Goal: Transaction & Acquisition: Download file/media

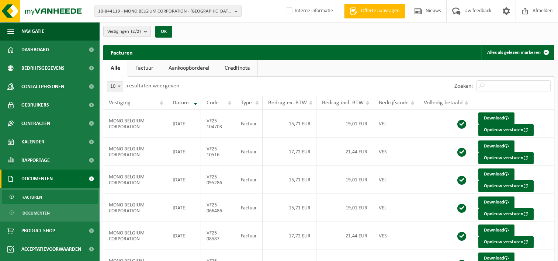
scroll to position [148, 0]
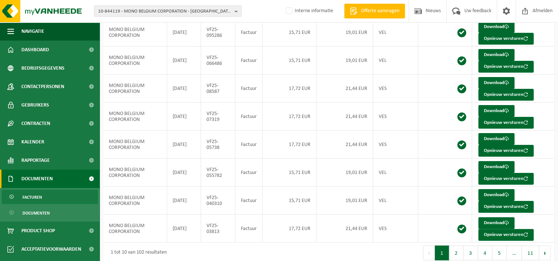
click at [120, 11] on span "10-844119 - MONO BELGIUM CORPORATION - SOUMAGNE" at bounding box center [165, 11] width 134 height 11
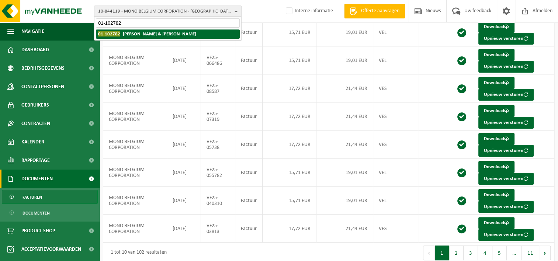
type input "01-102782"
click at [135, 32] on strong "01-102782 - GENOT DAVID & PHILIPPE ADF - HORION-HOZÉMONT" at bounding box center [147, 34] width 98 height 6
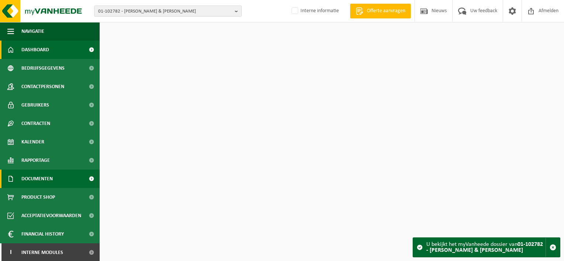
click at [47, 178] on span "Documenten" at bounding box center [36, 179] width 31 height 18
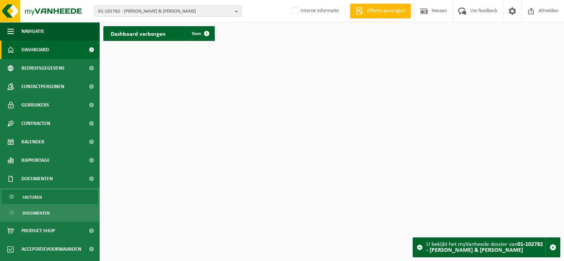
click at [45, 195] on link "Facturen" at bounding box center [50, 197] width 96 height 14
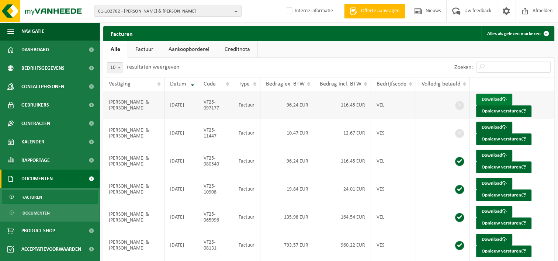
click at [493, 99] on link "Download" at bounding box center [494, 100] width 36 height 12
